Goal: Task Accomplishment & Management: Use online tool/utility

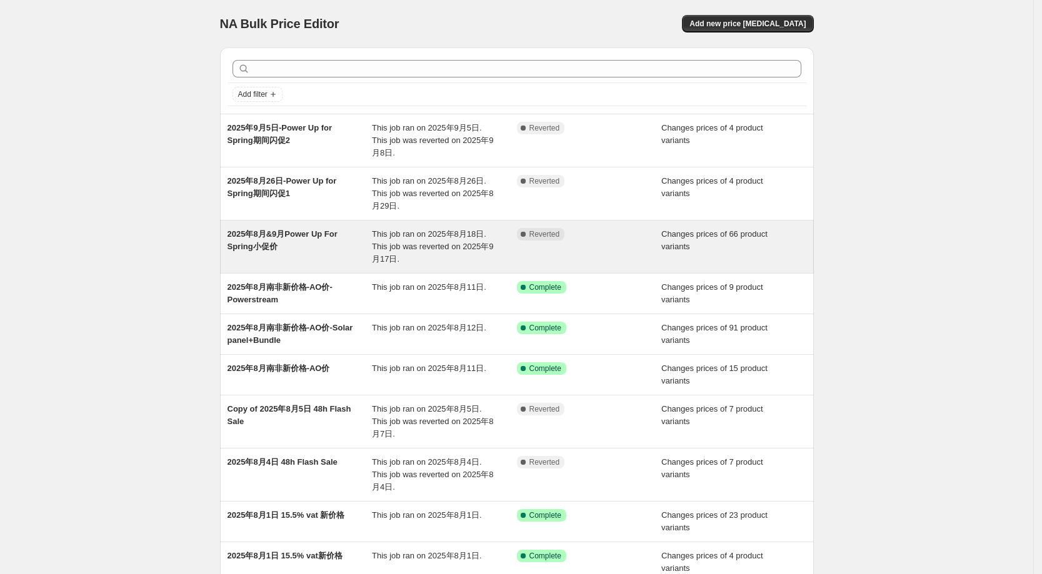
click at [269, 229] on span "2025年8月&9月Power Up For Spring小促价" at bounding box center [282, 240] width 110 height 22
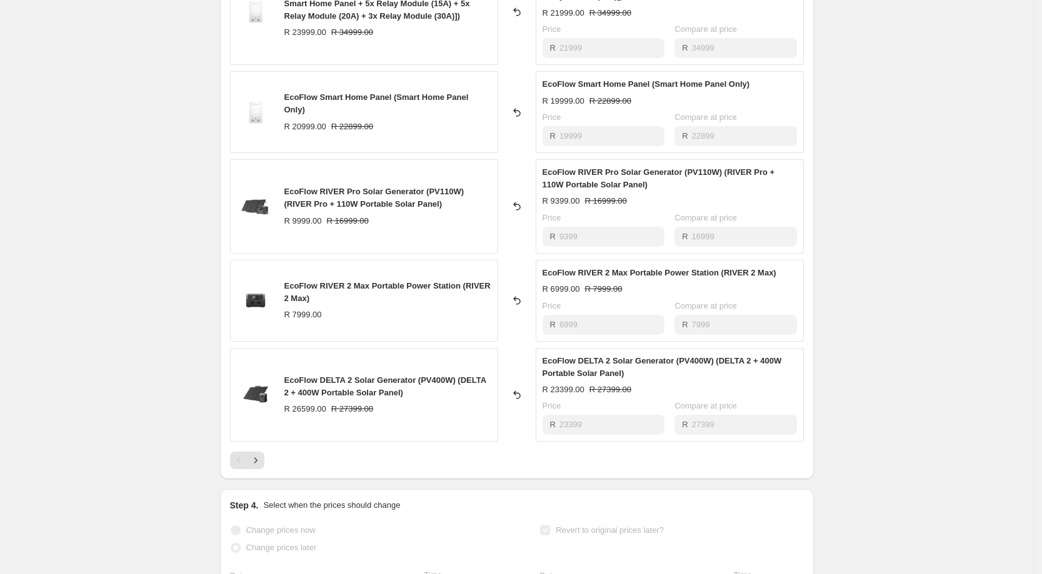
scroll to position [885, 0]
